Goal: Complete application form

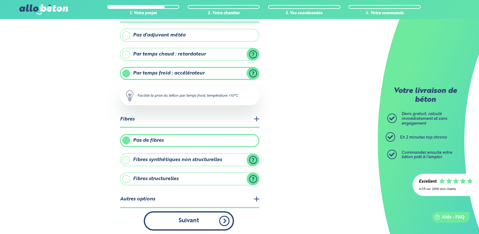
click at [177, 218] on button "Suivant" at bounding box center [189, 220] width 90 height 19
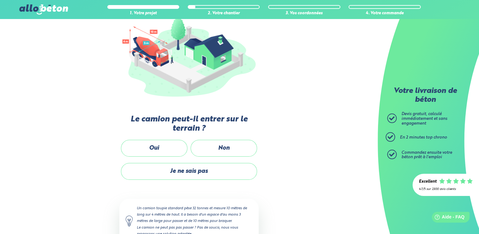
scroll to position [69, 0]
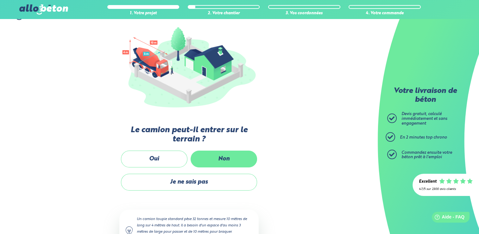
click at [218, 158] on label "Non" at bounding box center [224, 158] width 66 height 17
click at [0, 0] on input "Non" at bounding box center [0, 0] width 0 height 0
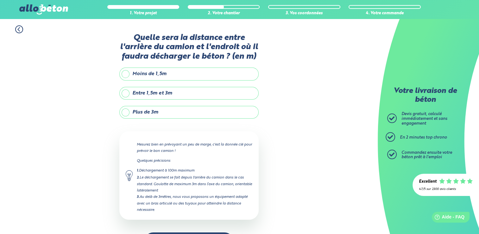
click at [127, 112] on label "Plus de 3m" at bounding box center [188, 112] width 139 height 13
click at [0, 0] on input "Plus de 3m" at bounding box center [0, 0] width 0 height 0
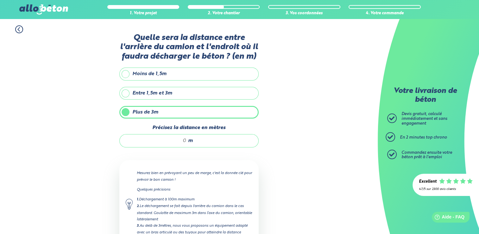
click at [127, 91] on label "Entre 1,5m et 3m" at bounding box center [188, 93] width 139 height 13
click at [0, 0] on input "Entre 1,5m et 3m" at bounding box center [0, 0] width 0 height 0
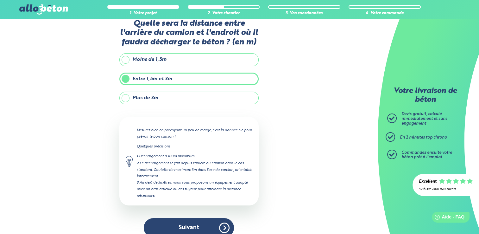
scroll to position [22, 0]
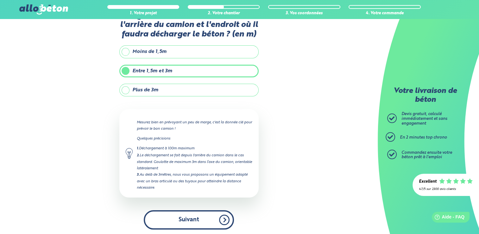
click at [185, 218] on button "Suivant" at bounding box center [189, 219] width 90 height 19
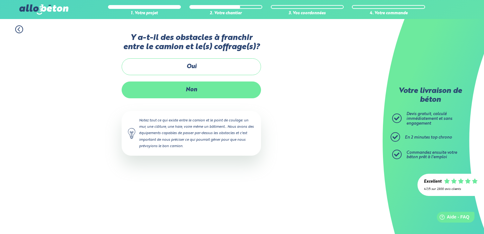
click at [164, 93] on label "Non" at bounding box center [191, 89] width 139 height 17
click at [0, 0] on input "Non" at bounding box center [0, 0] width 0 height 0
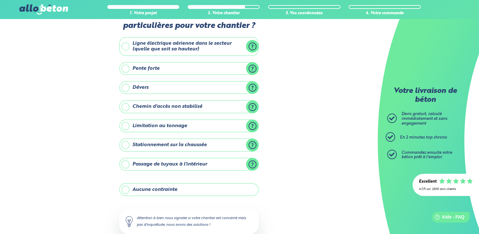
scroll to position [32, 0]
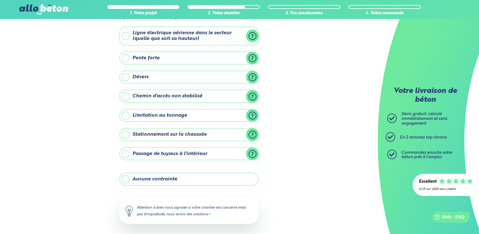
click at [125, 176] on label "Aucune contrainte" at bounding box center [188, 179] width 139 height 13
click at [0, 0] on input "Aucune contrainte" at bounding box center [0, 0] width 0 height 0
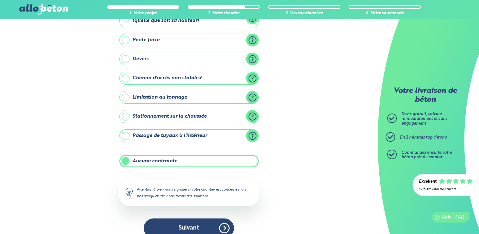
scroll to position [58, 0]
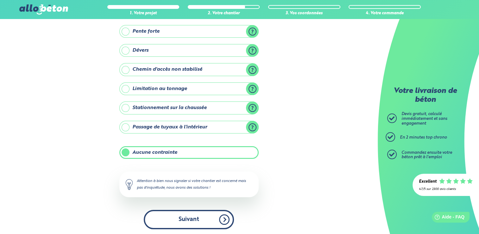
click at [145, 221] on button "Suivant" at bounding box center [189, 219] width 90 height 19
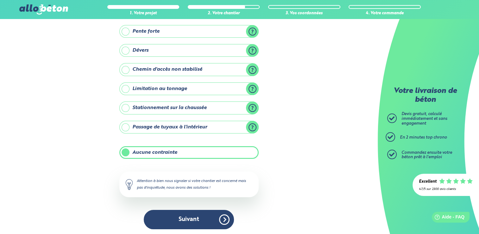
scroll to position [4, 0]
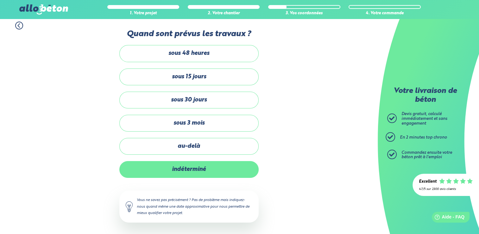
click at [178, 172] on label "indéterminé" at bounding box center [188, 169] width 139 height 17
click at [0, 0] on input "indéterminé" at bounding box center [0, 0] width 0 height 0
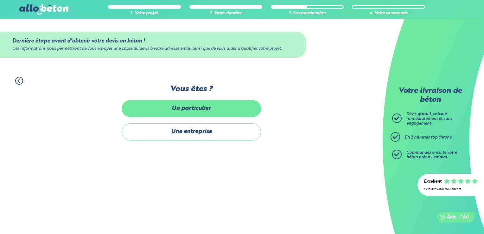
click at [185, 108] on label "Un particulier" at bounding box center [191, 108] width 139 height 17
click at [0, 0] on input "Un particulier" at bounding box center [0, 0] width 0 height 0
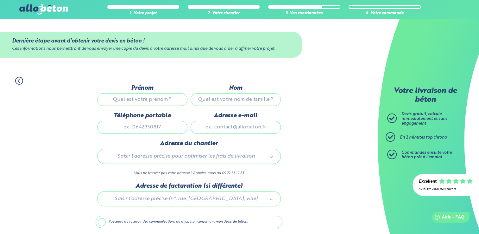
click at [142, 98] on input "Prénom" at bounding box center [142, 99] width 90 height 13
type input "[PERSON_NAME]"
type input "THOUVEREY"
type input "0764416545"
type input "[PERSON_NAME][EMAIL_ADDRESS][DOMAIN_NAME]"
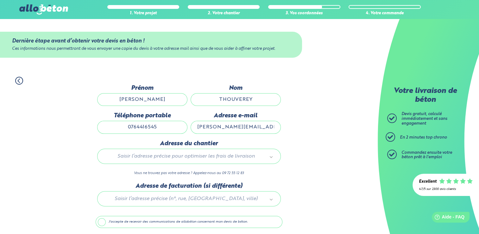
type input "[STREET_ADDRESS][PERSON_NAME]"
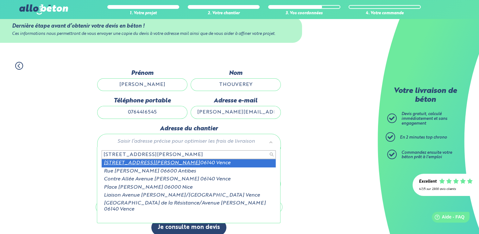
scroll to position [22, 0]
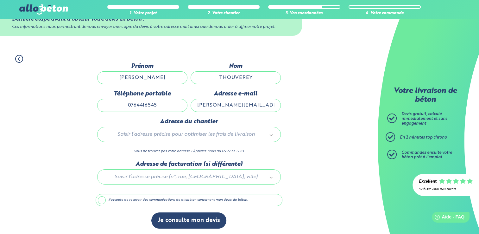
click at [201, 178] on div at bounding box center [189, 175] width 187 height 30
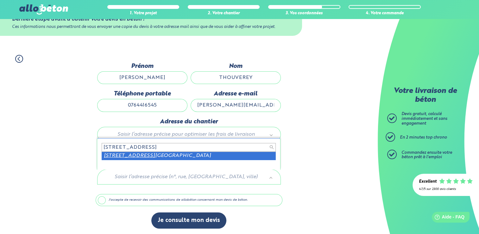
type input "[STREET_ADDRESS]"
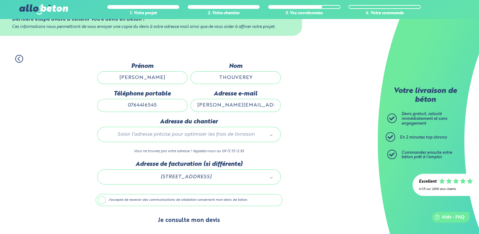
click at [185, 220] on button "Je consulte mon devis" at bounding box center [188, 220] width 75 height 16
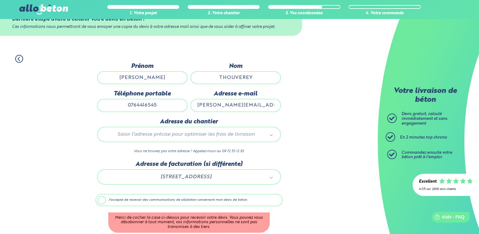
click at [99, 198] on label "J'accepte de recevoir des communications de allobéton concernant mon devis de b…" at bounding box center [189, 200] width 187 height 12
click at [0, 0] on input "J'accepte de recevoir des communications de allobéton concernant mon devis de b…" at bounding box center [0, 0] width 0 height 0
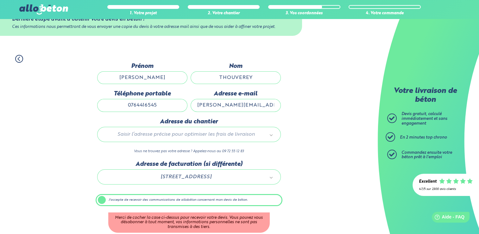
scroll to position [22, 0]
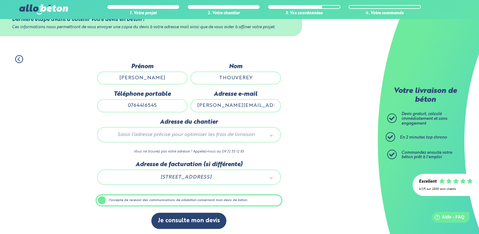
click at [145, 222] on div "Je consulte mon devis" at bounding box center [189, 223] width 187 height 22
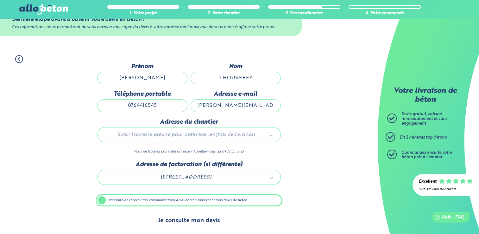
click at [182, 219] on button "Je consulte mon devis" at bounding box center [188, 220] width 75 height 16
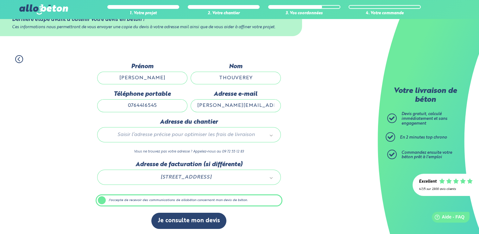
click at [100, 198] on label "J'accepte de recevoir des communications de allobéton concernant mon devis de b…" at bounding box center [189, 200] width 187 height 12
click at [0, 0] on input "J'accepte de recevoir des communications de allobéton concernant mon devis de b…" at bounding box center [0, 0] width 0 height 0
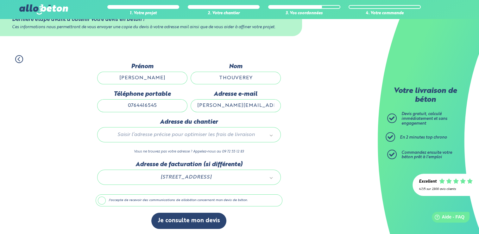
click at [101, 201] on label "J'accepte de recevoir des communications de allobéton concernant mon devis de b…" at bounding box center [189, 200] width 187 height 12
click at [0, 0] on input "J'accepte de recevoir des communications de allobéton concernant mon devis de b…" at bounding box center [0, 0] width 0 height 0
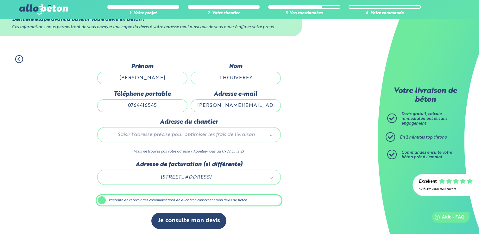
scroll to position [0, 0]
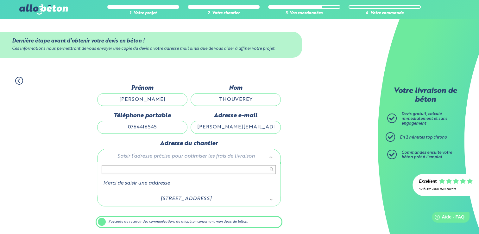
click at [139, 173] on input "text" at bounding box center [189, 169] width 174 height 9
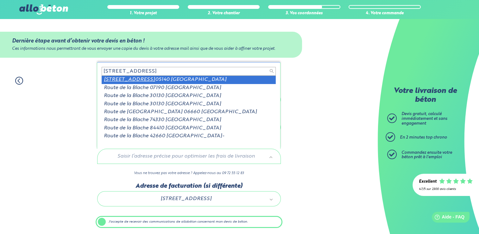
type input "[STREET_ADDRESS]"
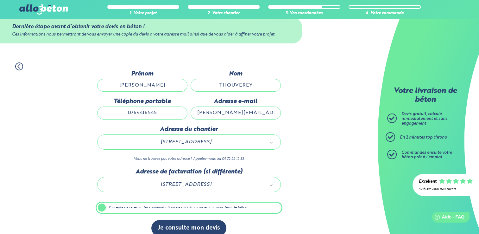
scroll to position [22, 0]
